Goal: Book appointment/travel/reservation

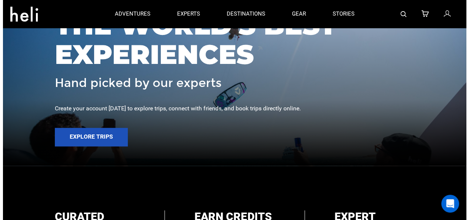
scroll to position [61, 0]
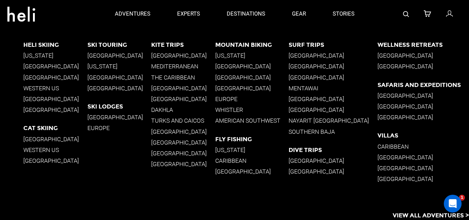
click at [55, 66] on p "[GEOGRAPHIC_DATA]" at bounding box center [55, 66] width 64 height 7
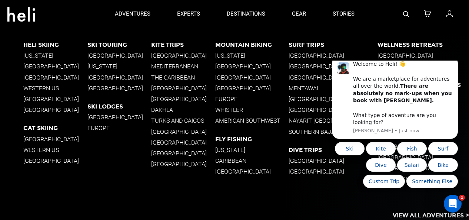
scroll to position [0, 0]
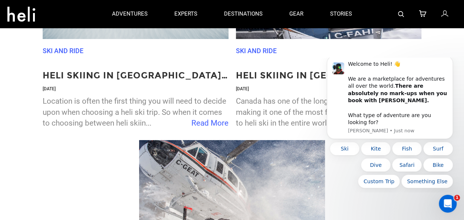
scroll to position [1240, 0]
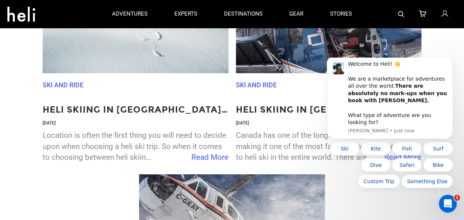
drag, startPoint x: 465, startPoint y: 89, endPoint x: 142, endPoint y: 72, distance: 324.1
click at [447, 43] on div "Stories Ski and Ride Heli Skiing in [GEOGRAPHIC_DATA] vs [US_STATE]: The Ultima…" at bounding box center [231, 156] width 449 height 461
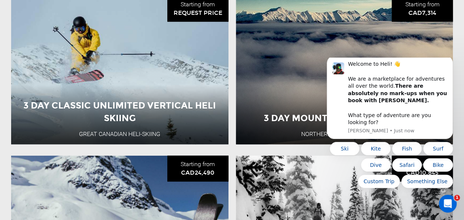
scroll to position [792, 0]
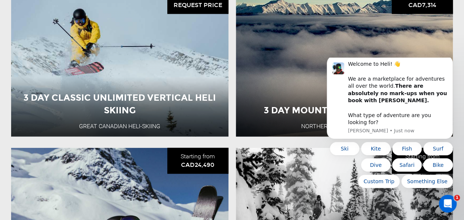
drag, startPoint x: 469, startPoint y: 128, endPoint x: 119, endPoint y: 29, distance: 363.1
click at [450, 59] on icon "Dismiss notification" at bounding box center [450, 58] width 3 height 3
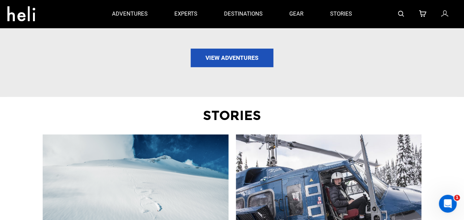
scroll to position [1064, 0]
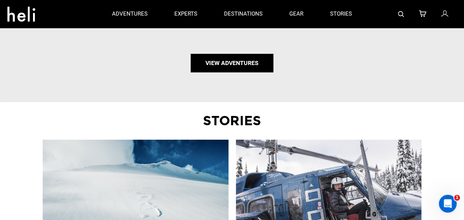
click at [241, 56] on link "View Adventures" at bounding box center [232, 63] width 83 height 19
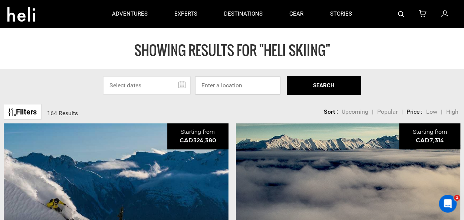
click at [227, 87] on input at bounding box center [237, 85] width 85 height 19
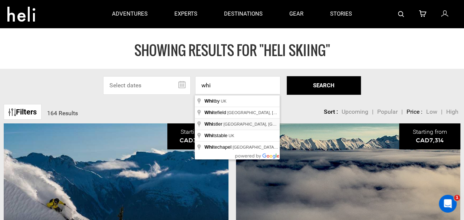
type input "Whistler, [GEOGRAPHIC_DATA], [GEOGRAPHIC_DATA]"
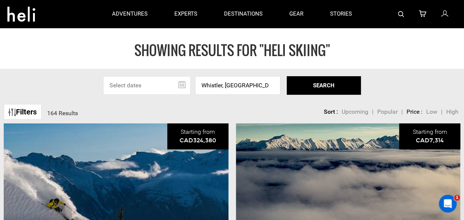
click at [308, 88] on button "SEARCH" at bounding box center [324, 85] width 74 height 19
type input "Heli Skiing"
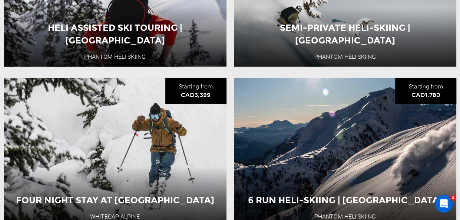
scroll to position [1043, 0]
